Goal: Information Seeking & Learning: Compare options

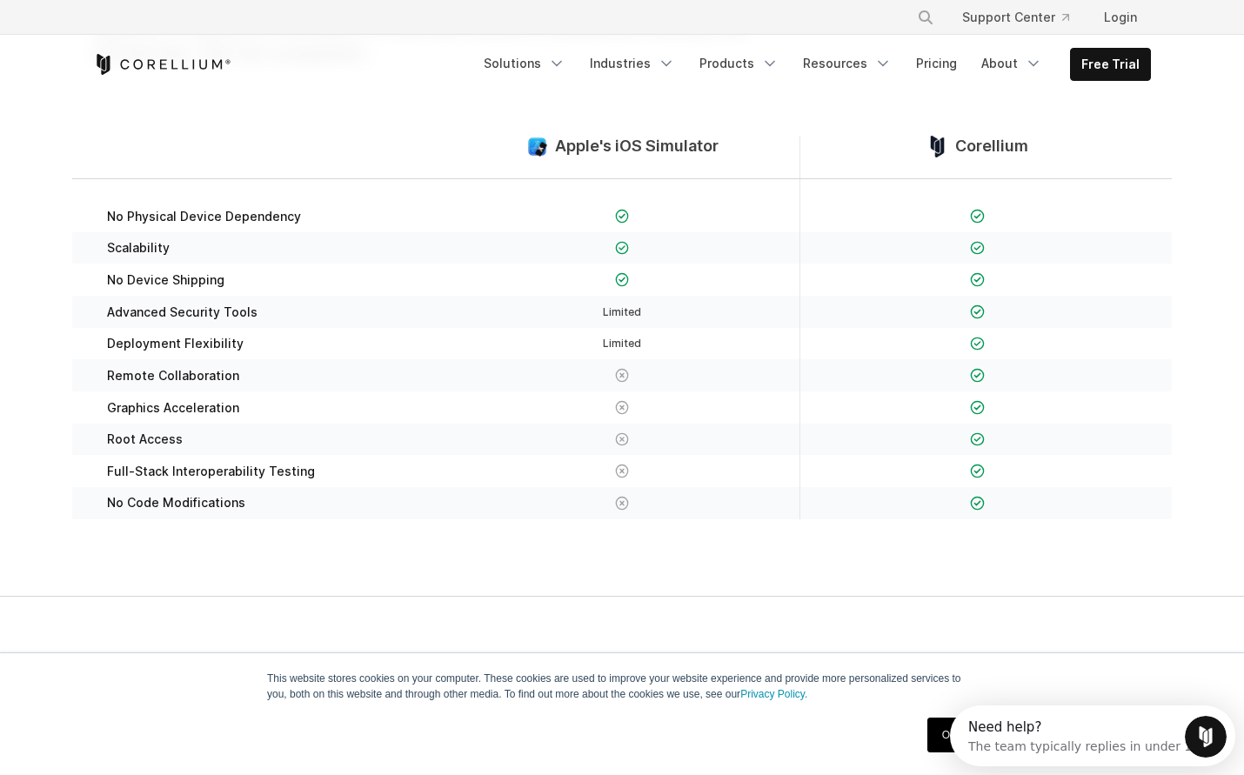
scroll to position [261, 0]
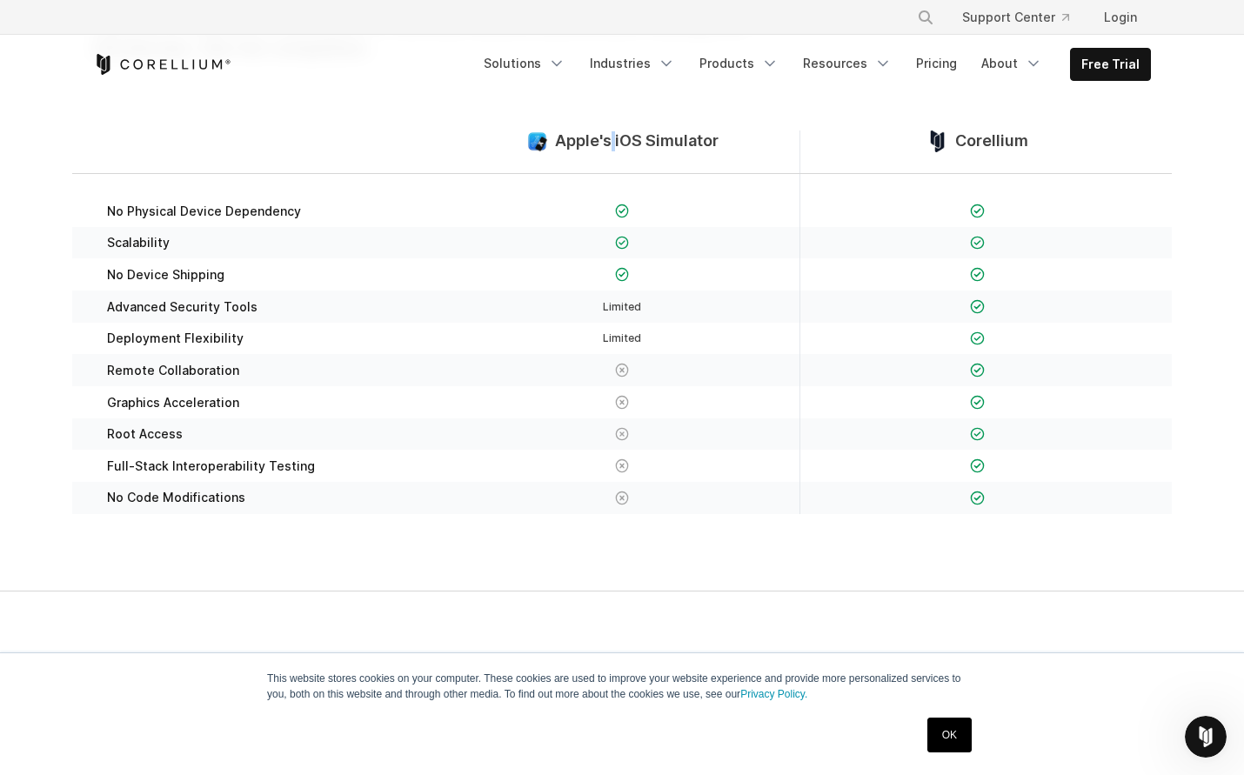
drag, startPoint x: 611, startPoint y: 143, endPoint x: 684, endPoint y: 153, distance: 72.9
click at [631, 153] on div "Apple's iOS Simulator" at bounding box center [621, 151] width 355 height 43
click at [695, 147] on span "Apple's iOS Simulator" at bounding box center [637, 141] width 164 height 20
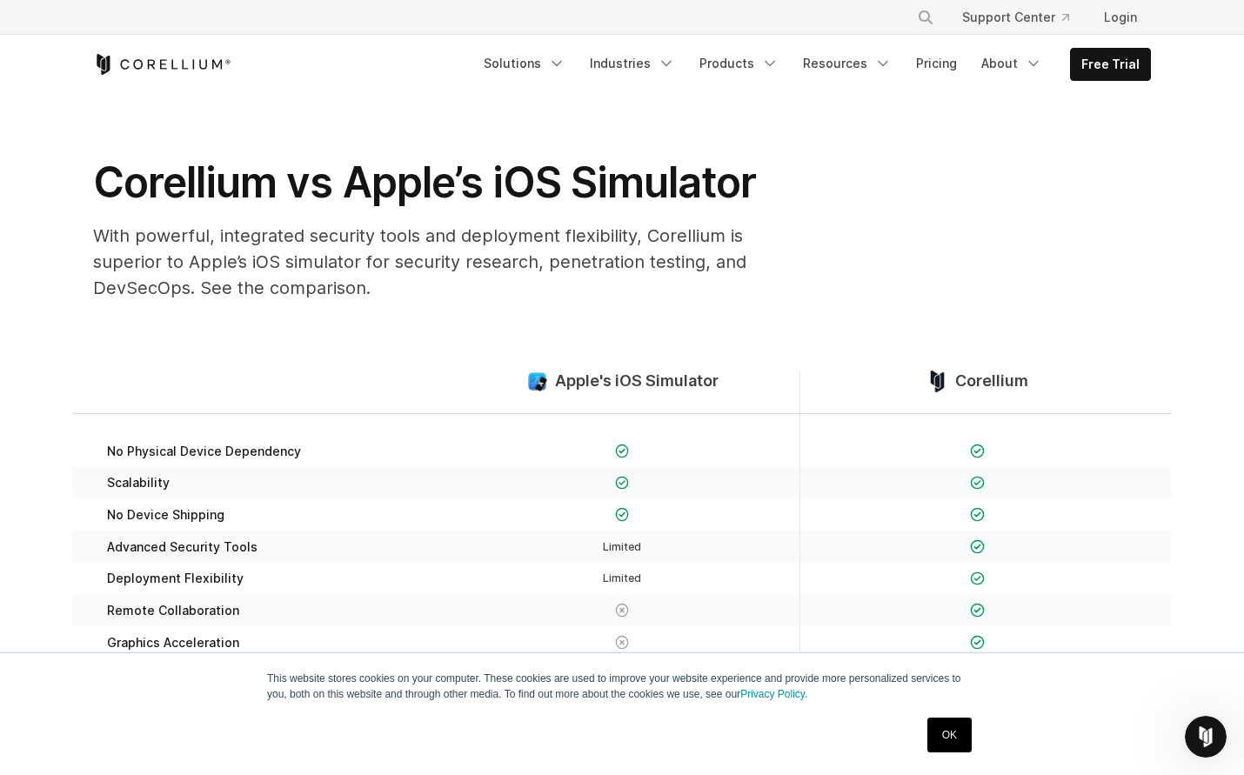
scroll to position [0, 0]
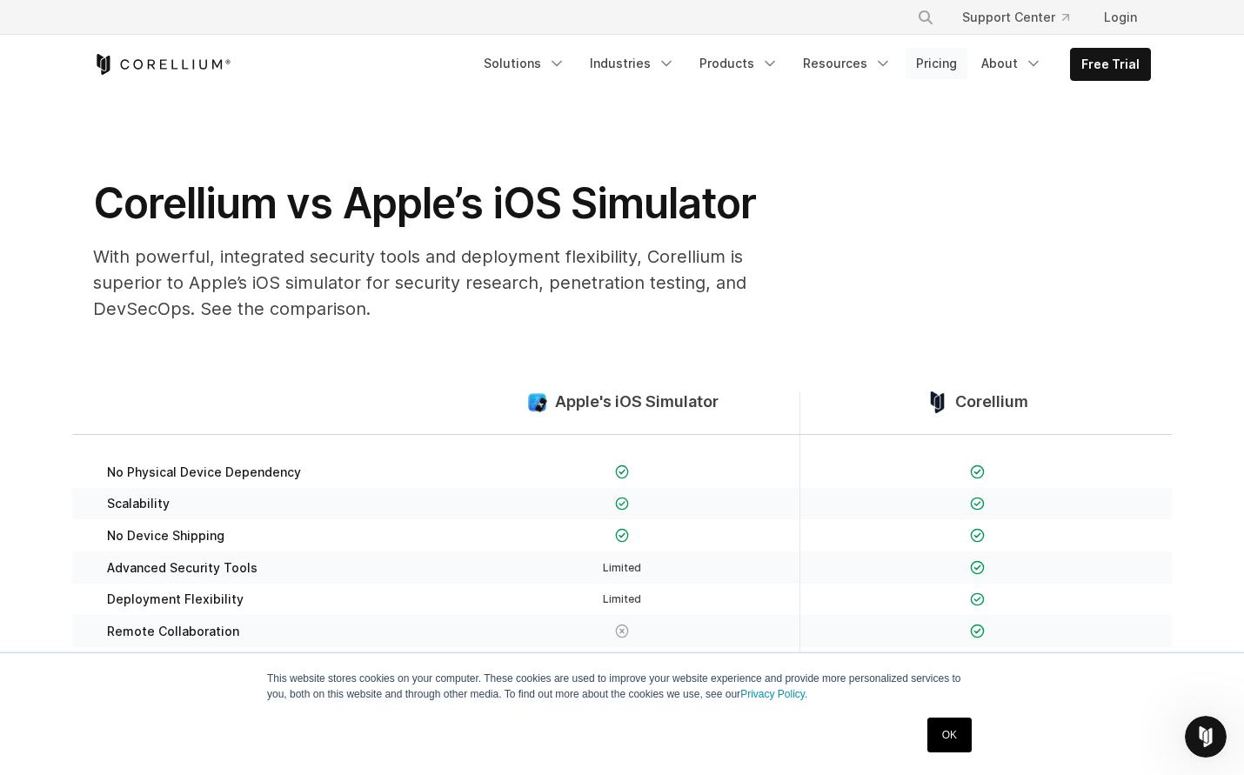
click at [932, 70] on link "Pricing" at bounding box center [936, 63] width 62 height 31
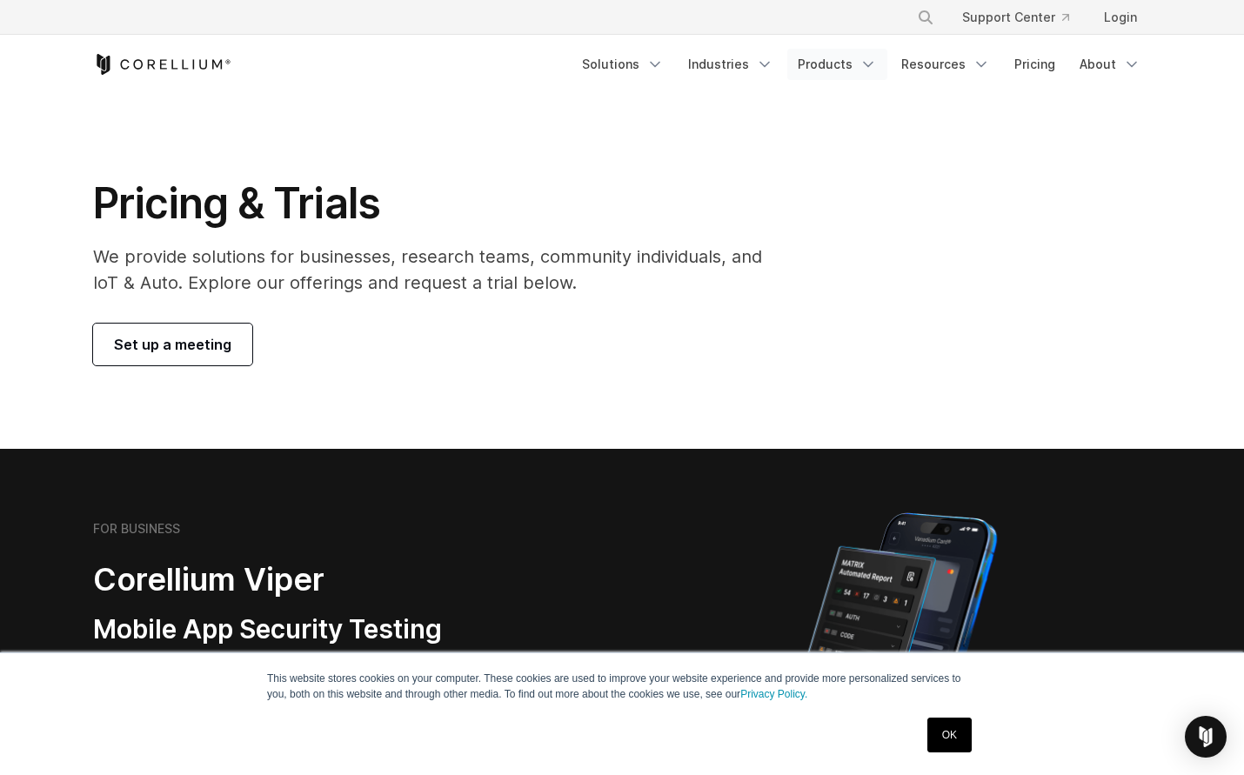
click at [832, 58] on link "Products" at bounding box center [837, 64] width 100 height 31
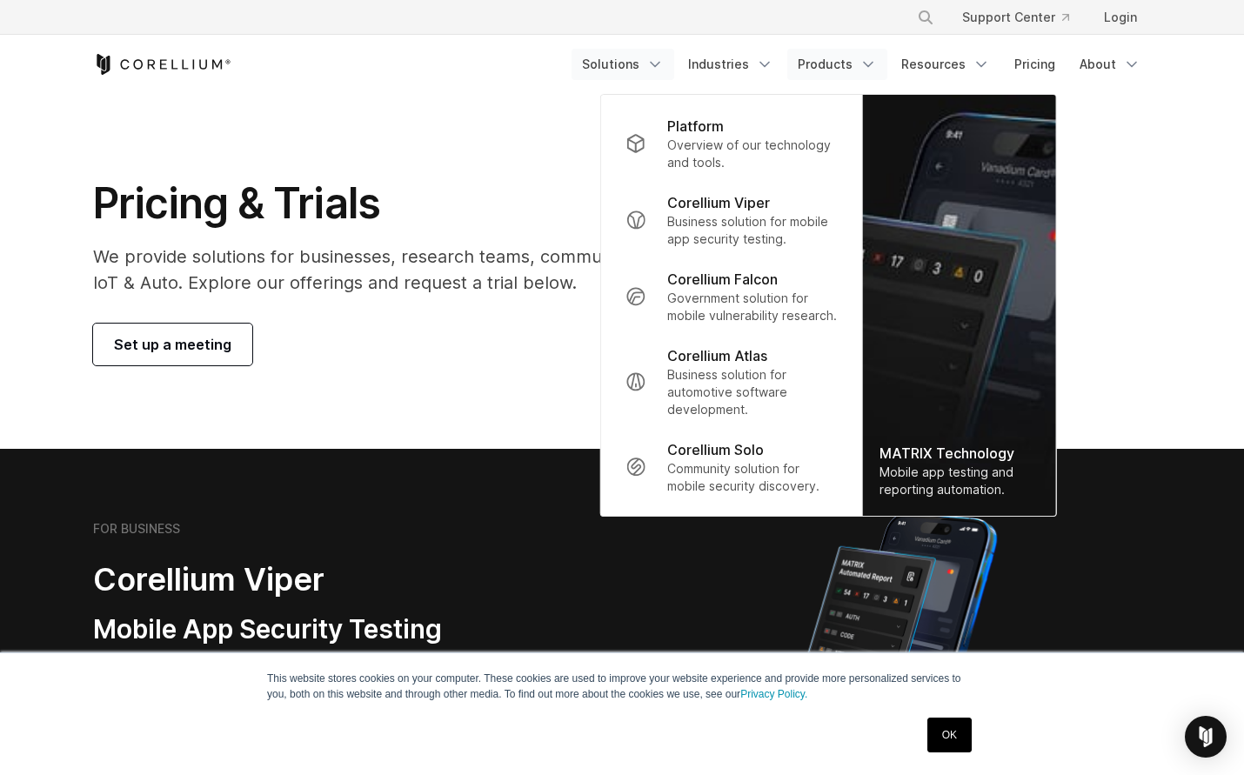
click at [651, 63] on link "Solutions" at bounding box center [622, 64] width 103 height 31
